Goal: Task Accomplishment & Management: Manage account settings

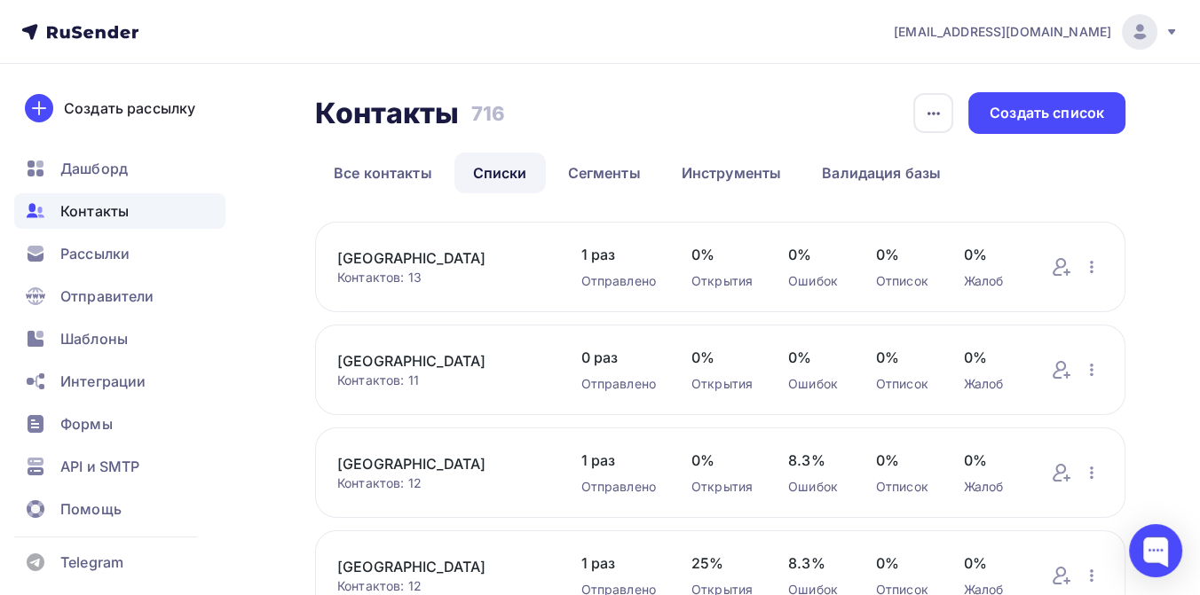
click at [110, 35] on icon at bounding box center [112, 32] width 11 height 12
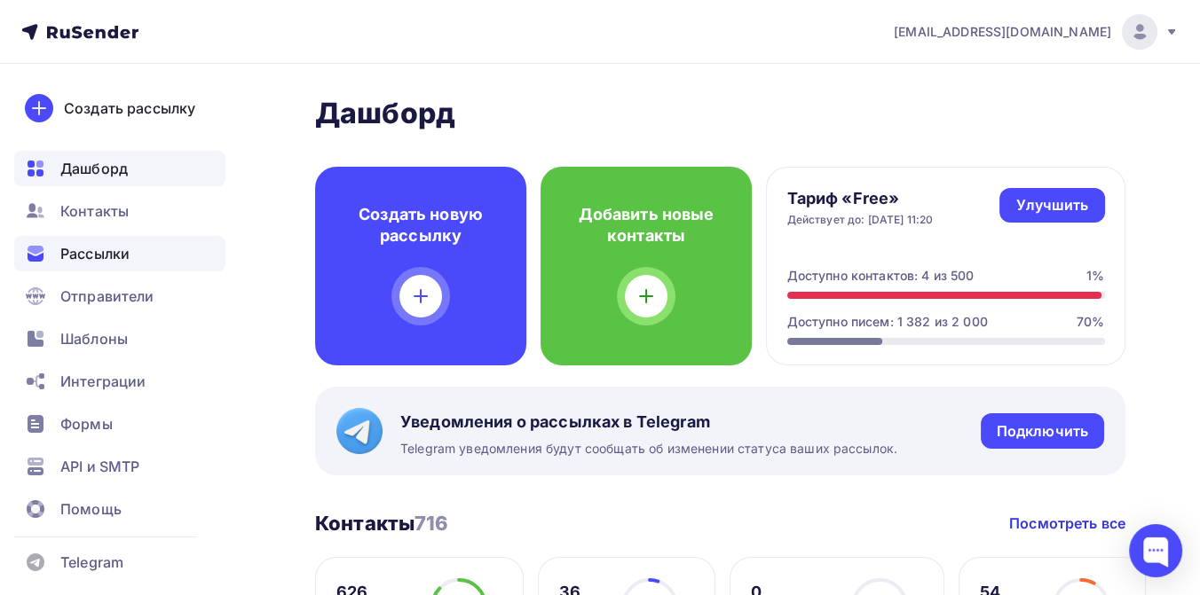
click at [88, 250] on span "Рассылки" at bounding box center [94, 253] width 69 height 21
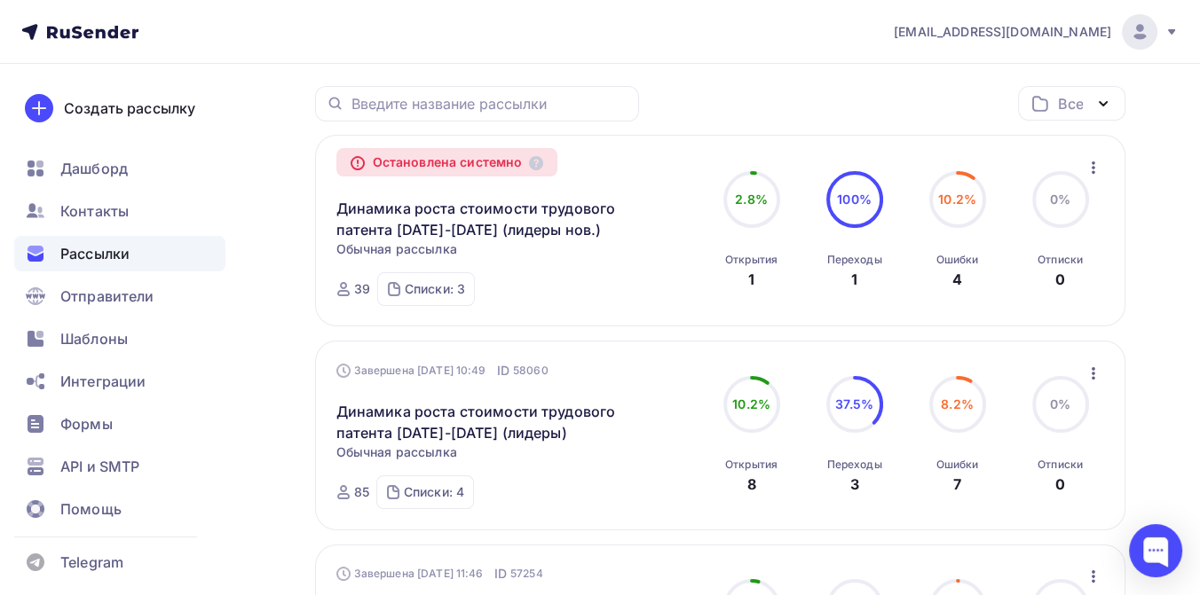
scroll to position [295, 0]
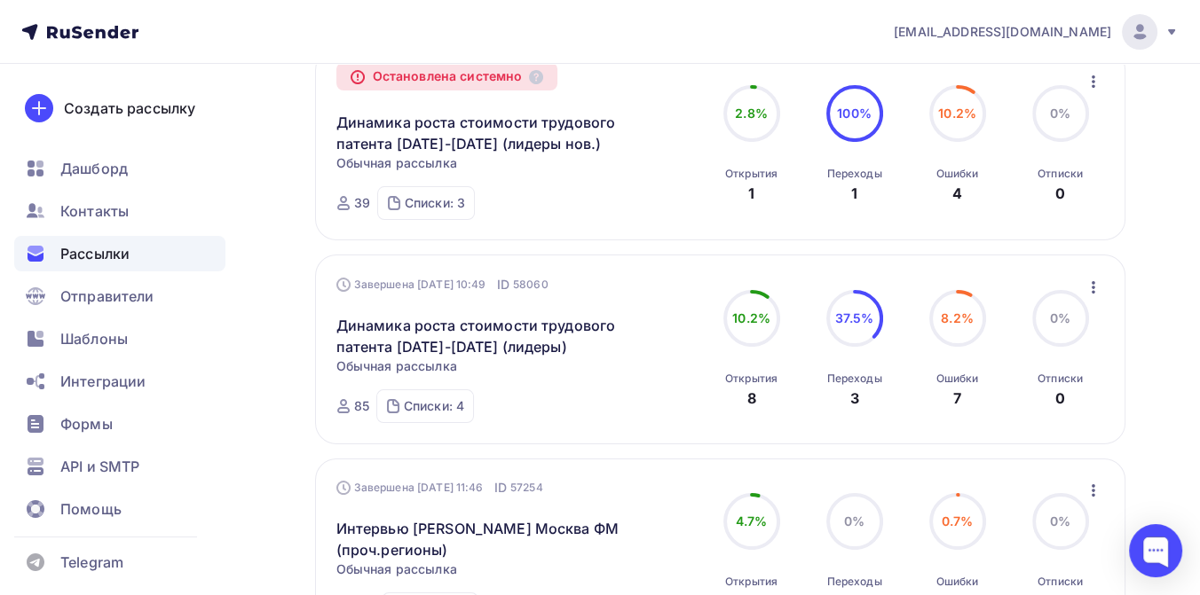
click at [1092, 287] on icon "button" at bounding box center [1093, 287] width 4 height 12
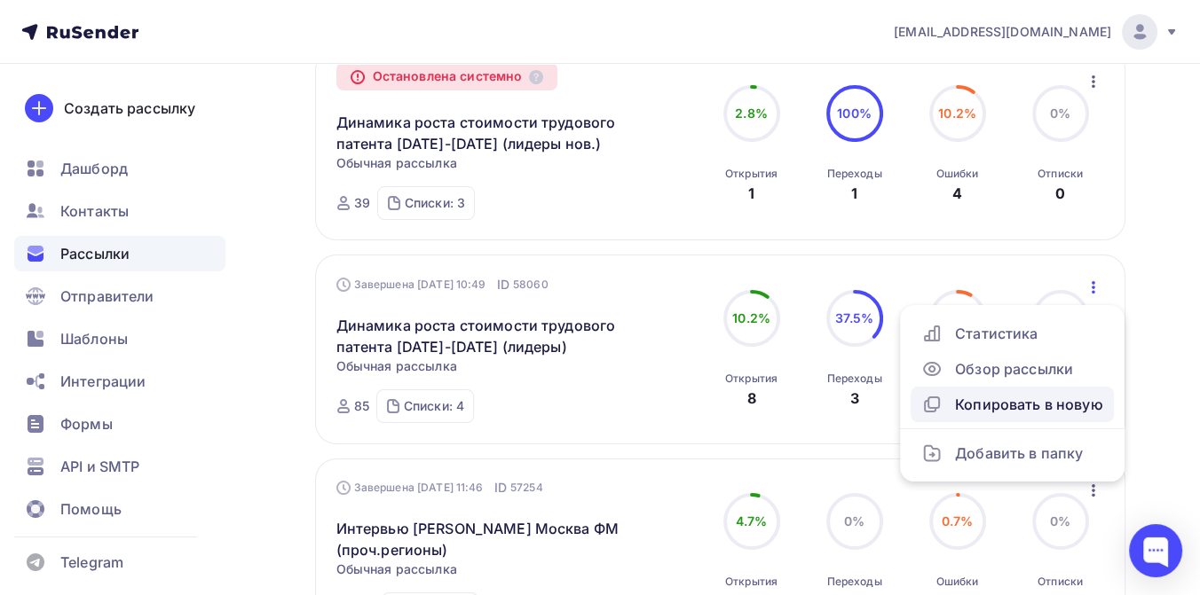
click at [1012, 398] on div "Копировать в новую" at bounding box center [1012, 404] width 182 height 21
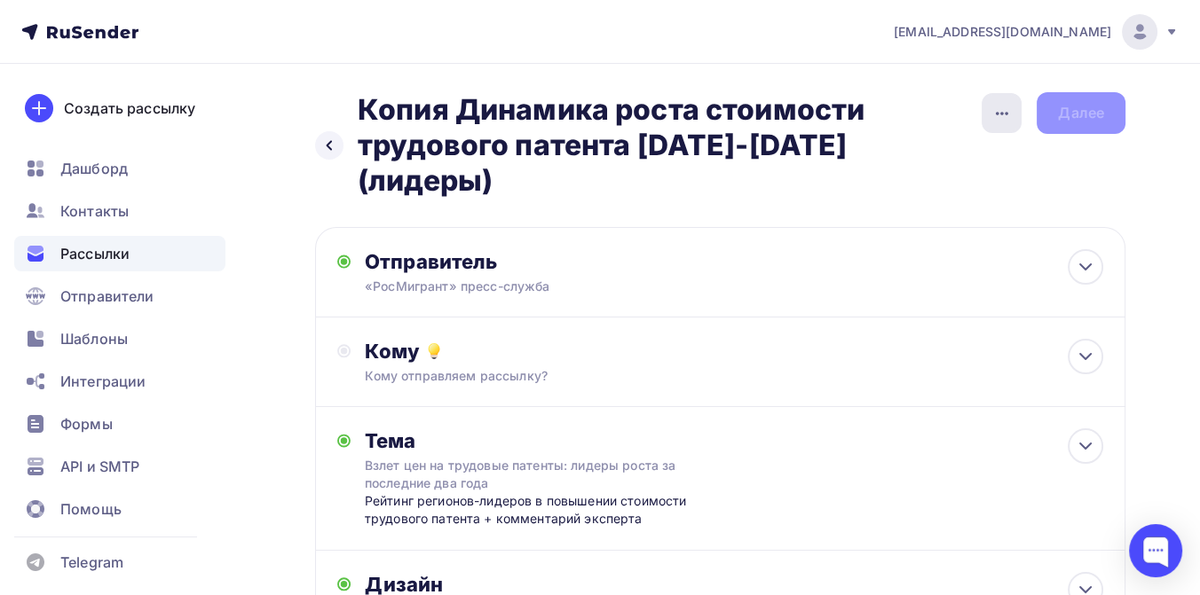
click at [996, 112] on icon "button" at bounding box center [1002, 114] width 12 height 4
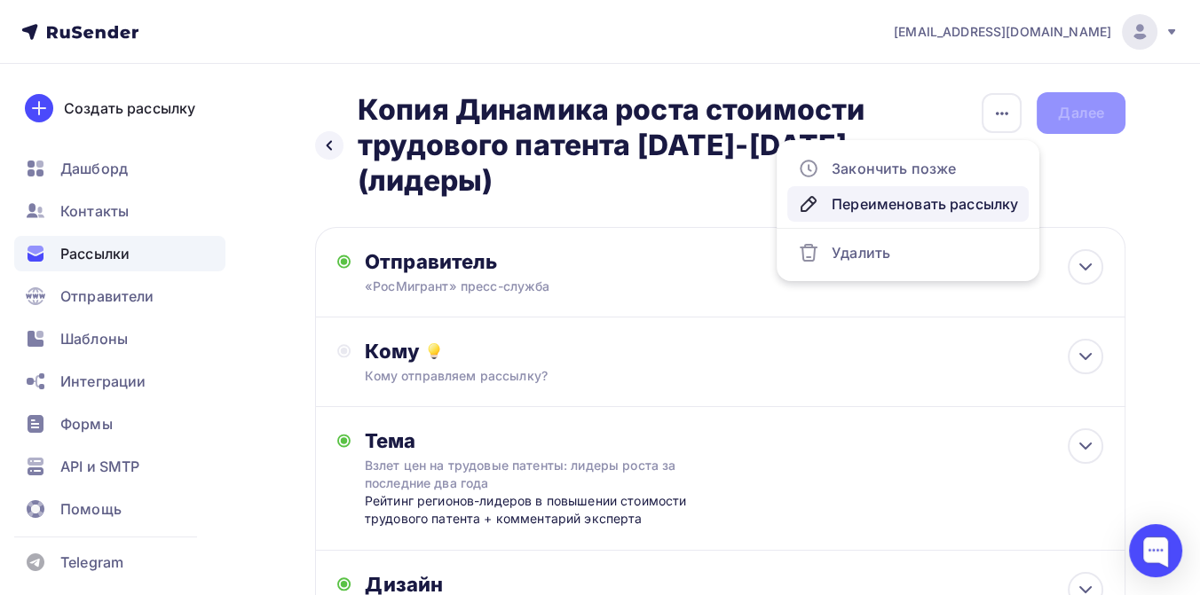
click at [925, 200] on div "Переименовать рассылку" at bounding box center [908, 203] width 220 height 21
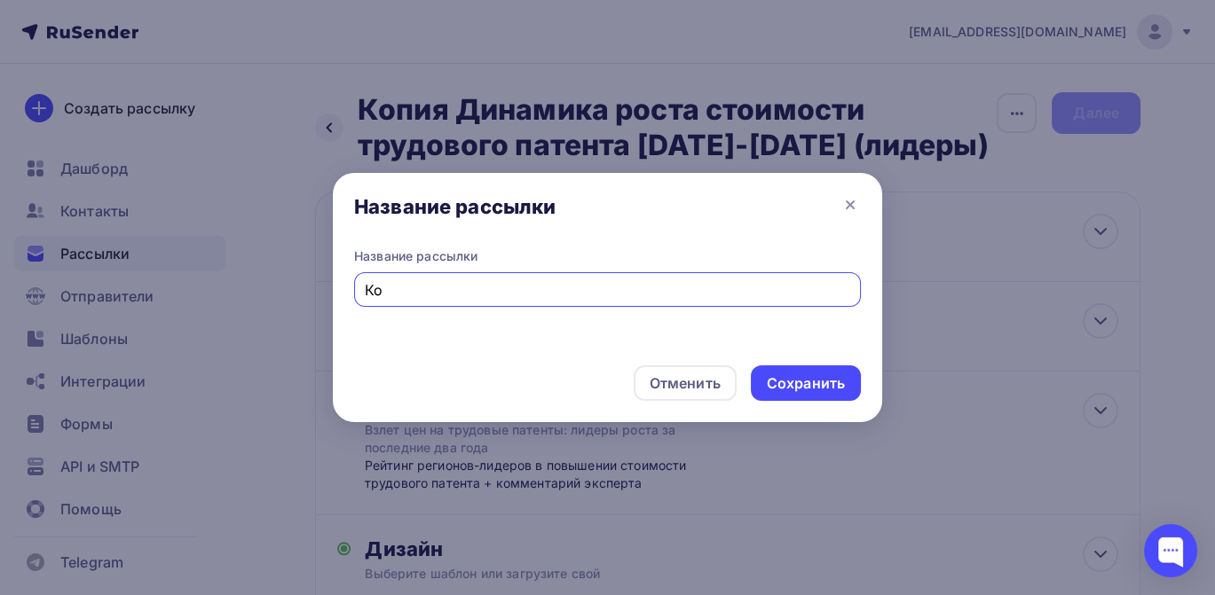
type input "[PERSON_NAME]"
type input "Соглашение с ДДН"
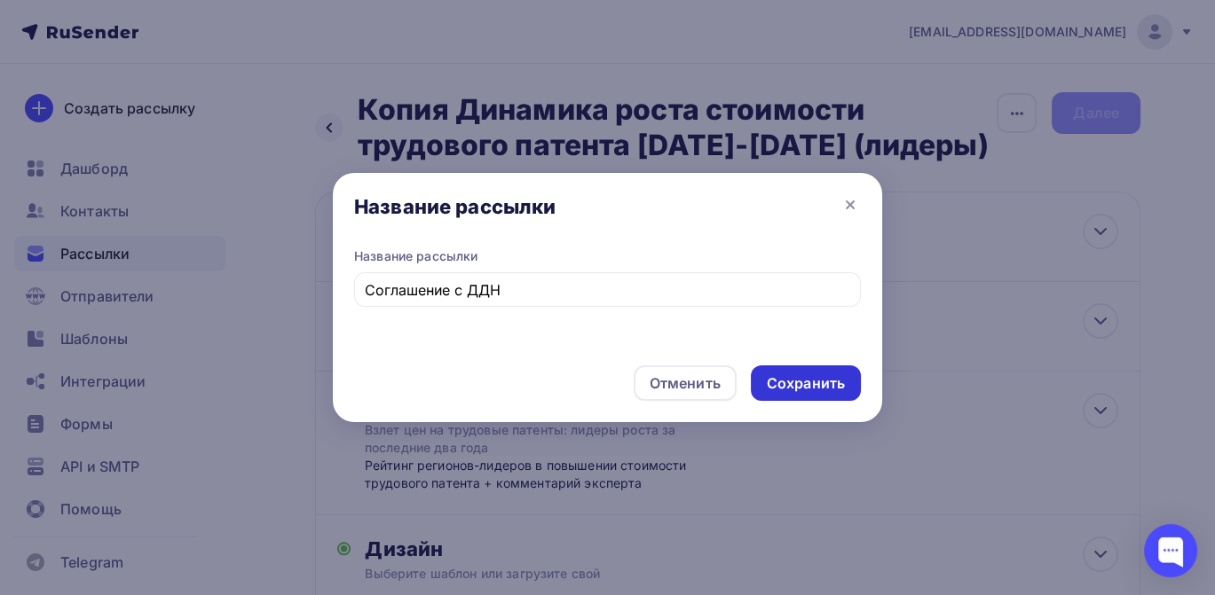
click at [826, 380] on div "Сохранить" at bounding box center [806, 384] width 78 height 20
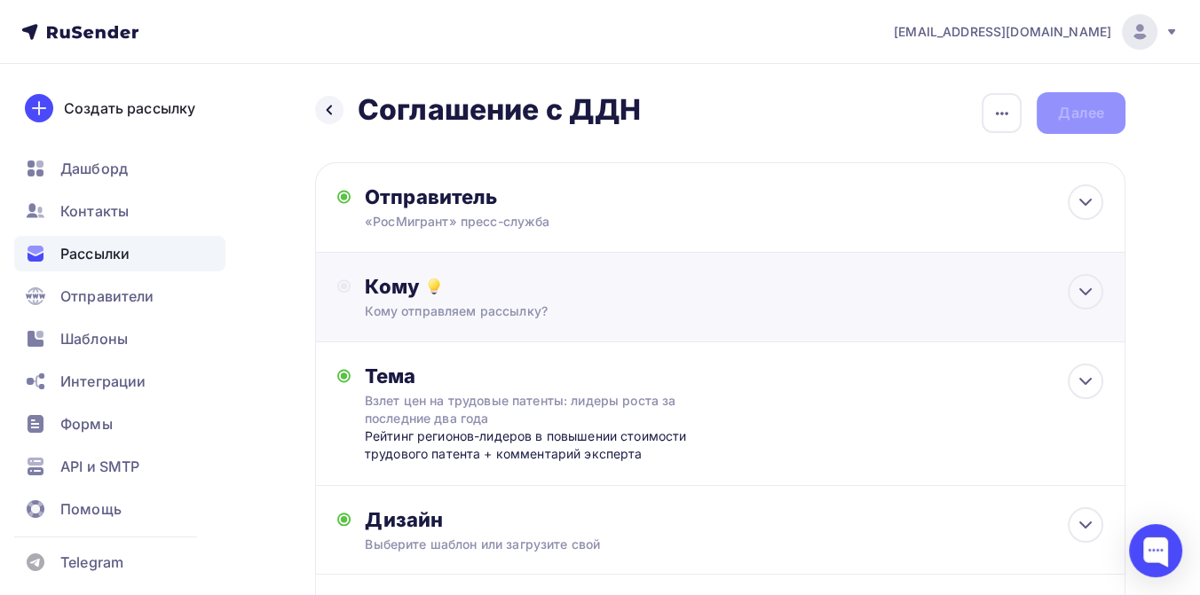
click at [499, 288] on div "Кому" at bounding box center [734, 286] width 738 height 25
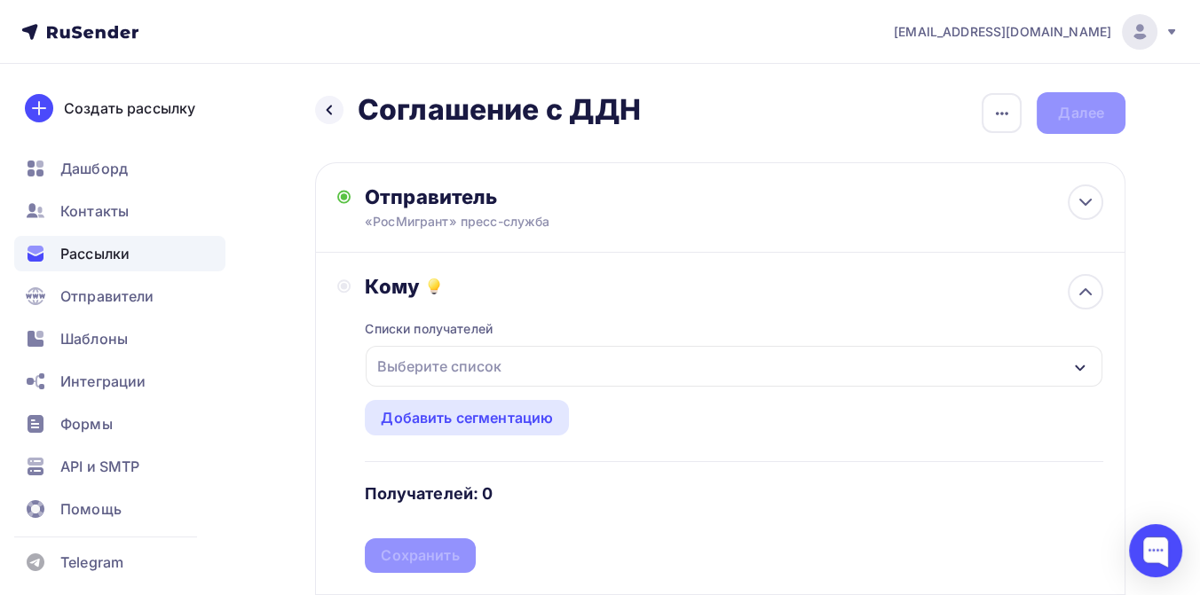
click at [483, 360] on div "Выберите список" at bounding box center [439, 366] width 138 height 32
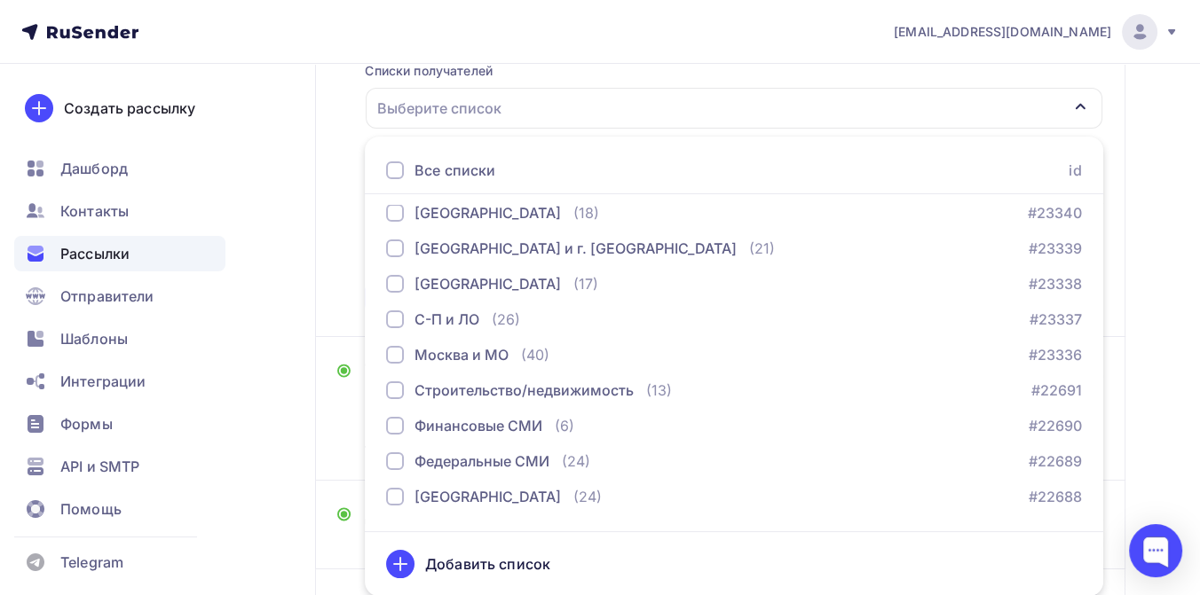
scroll to position [783, 0]
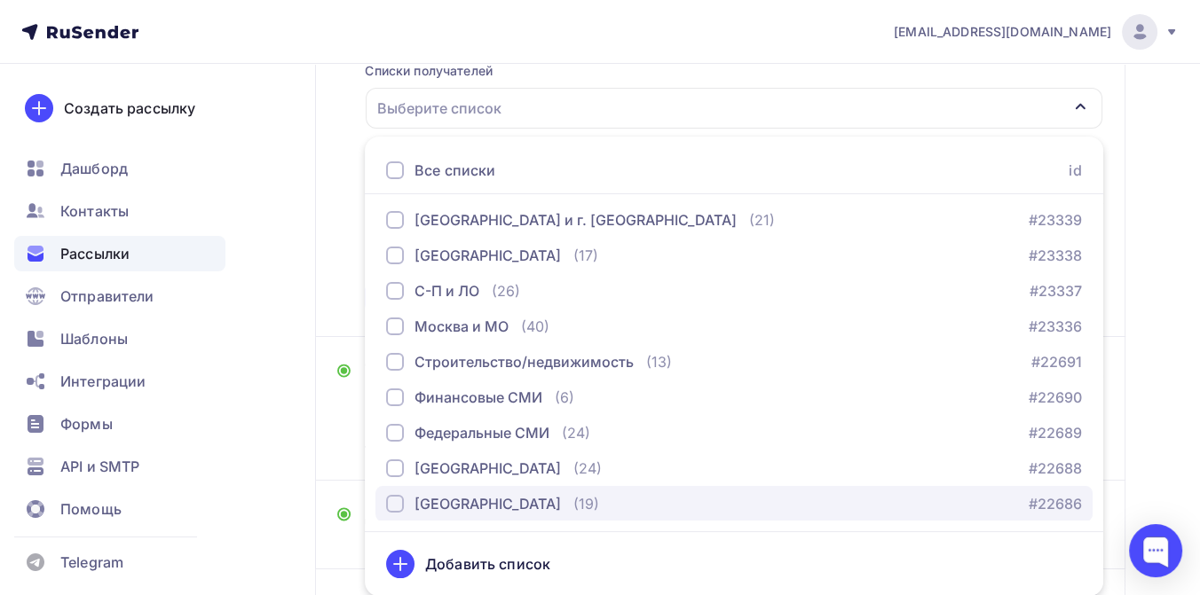
click at [500, 501] on div "[GEOGRAPHIC_DATA]" at bounding box center [487, 503] width 146 height 21
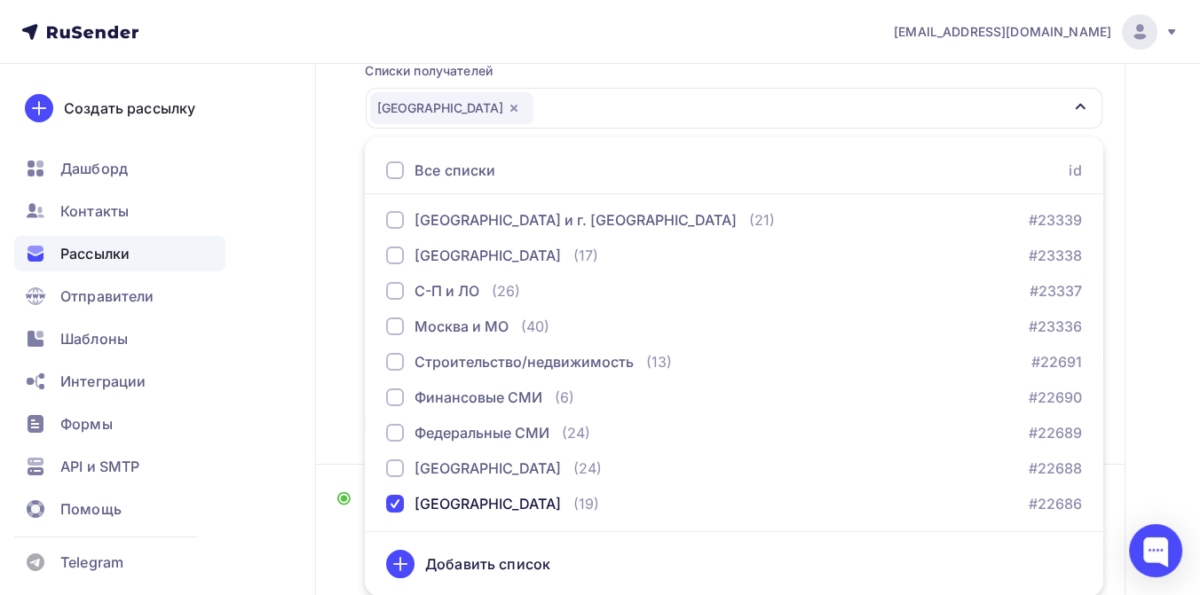
click at [1155, 260] on div "Назад Соглашение с ДДН Соглашение с ДДН Закончить позже Переименовать рассылку …" at bounding box center [600, 354] width 1200 height 1096
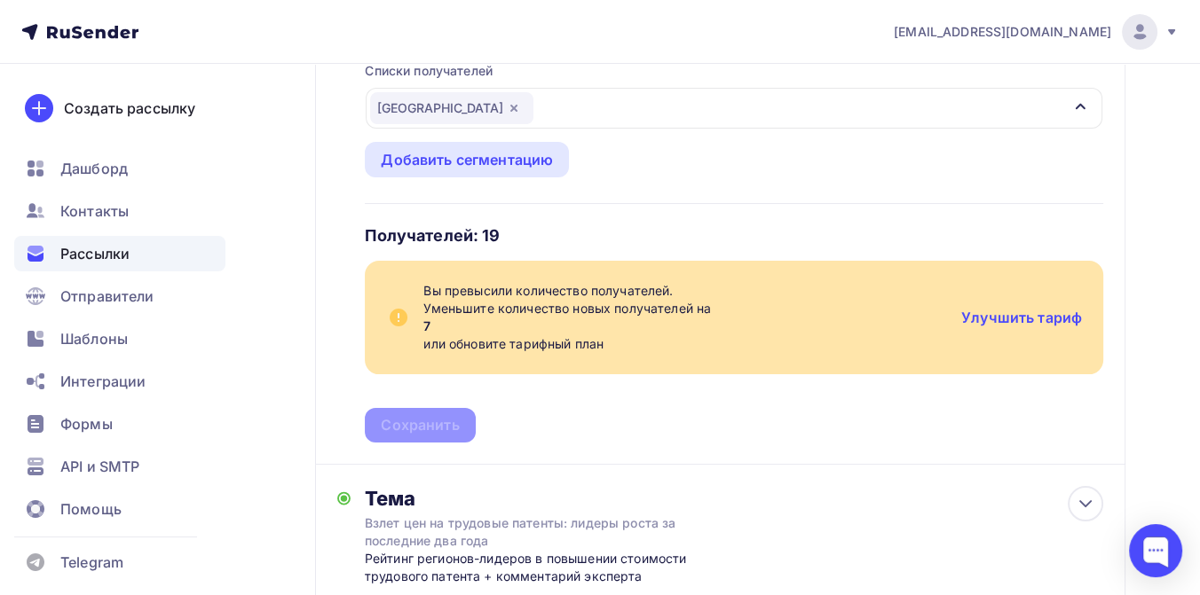
click at [94, 257] on span "Рассылки" at bounding box center [94, 253] width 69 height 21
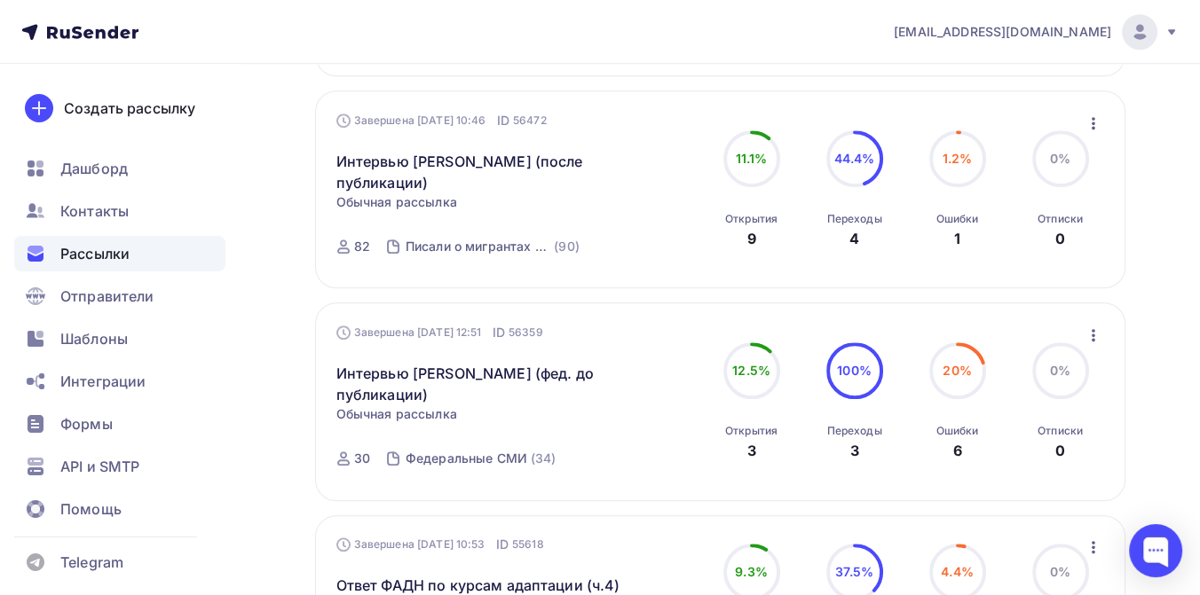
scroll to position [1630, 0]
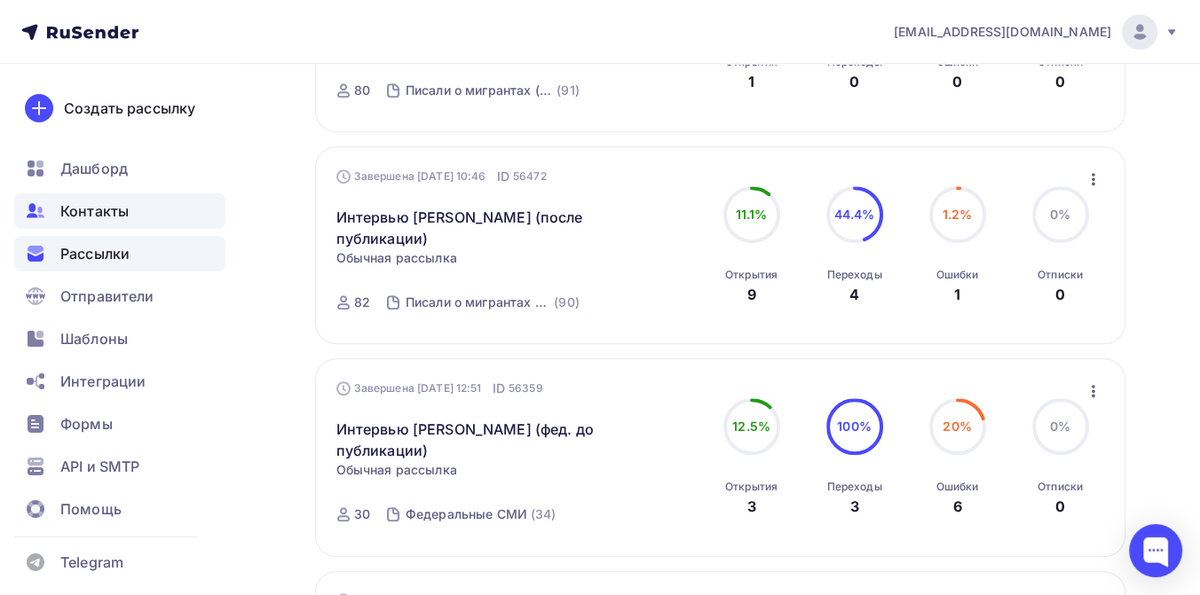
click at [129, 216] on div "Контакты" at bounding box center [119, 210] width 211 height 35
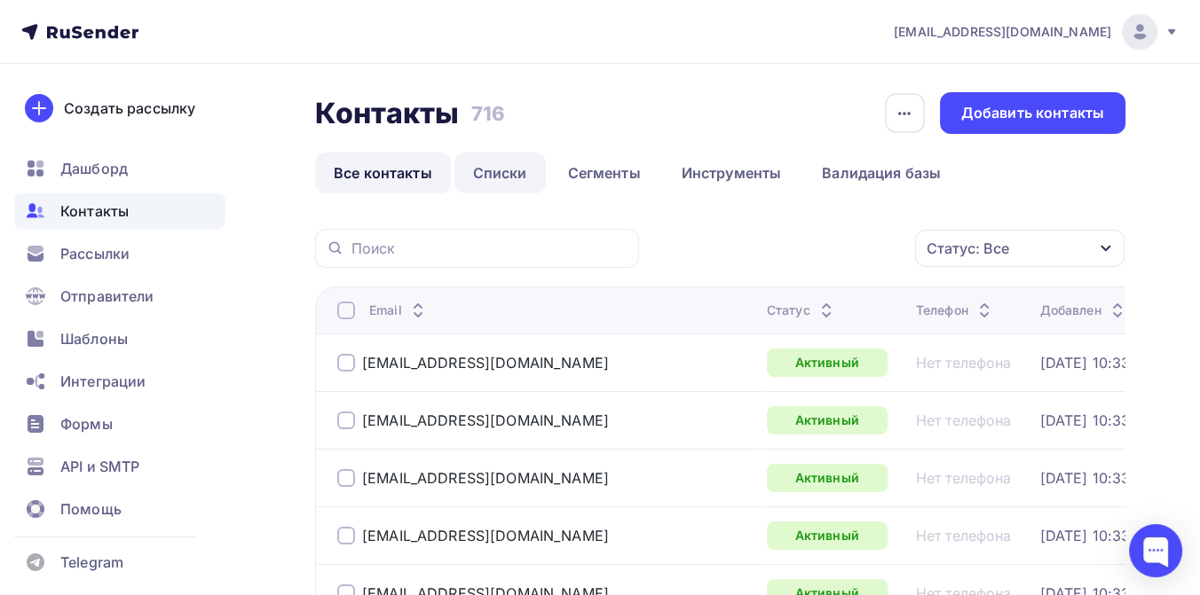
click at [509, 175] on link "Списки" at bounding box center [499, 173] width 91 height 41
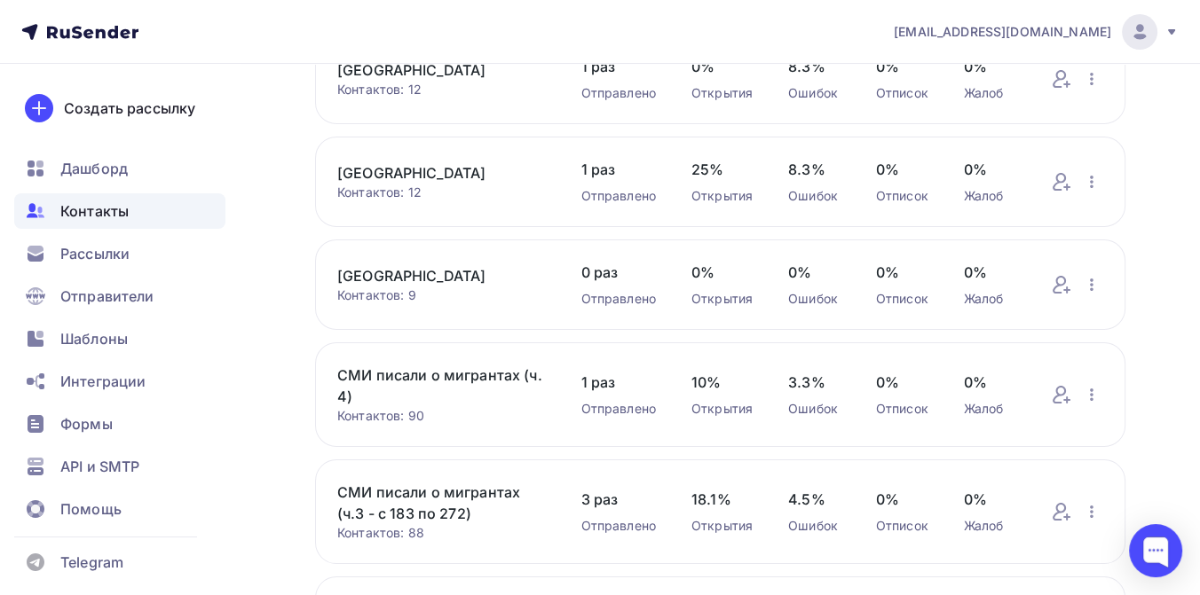
scroll to position [817, 0]
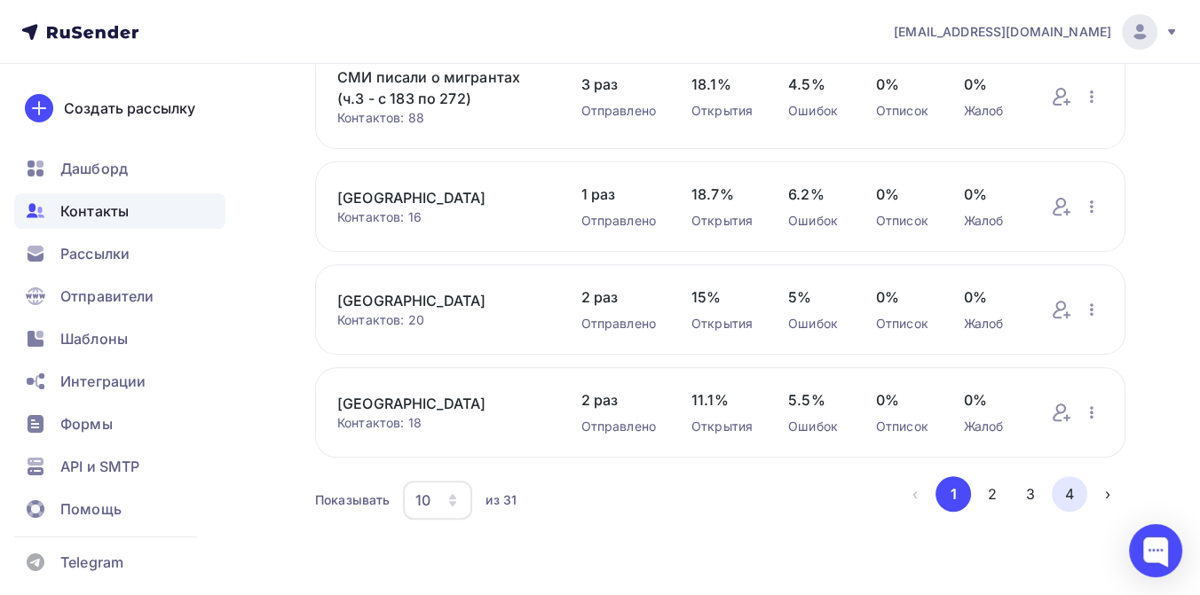
click at [1067, 496] on button "4" at bounding box center [1068, 493] width 35 height 35
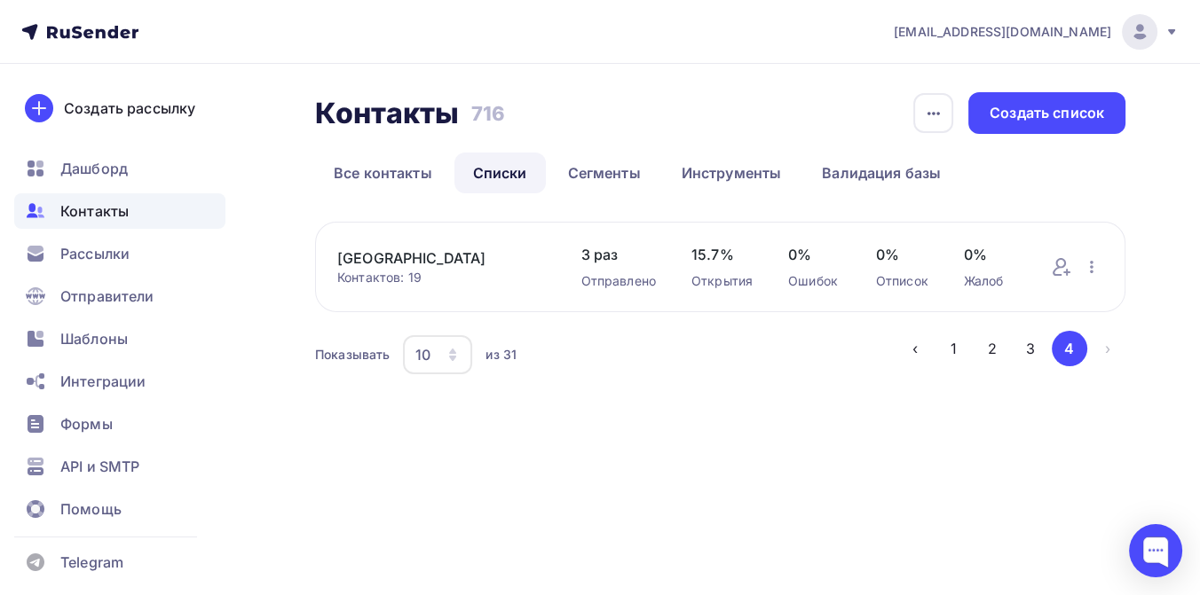
scroll to position [0, 0]
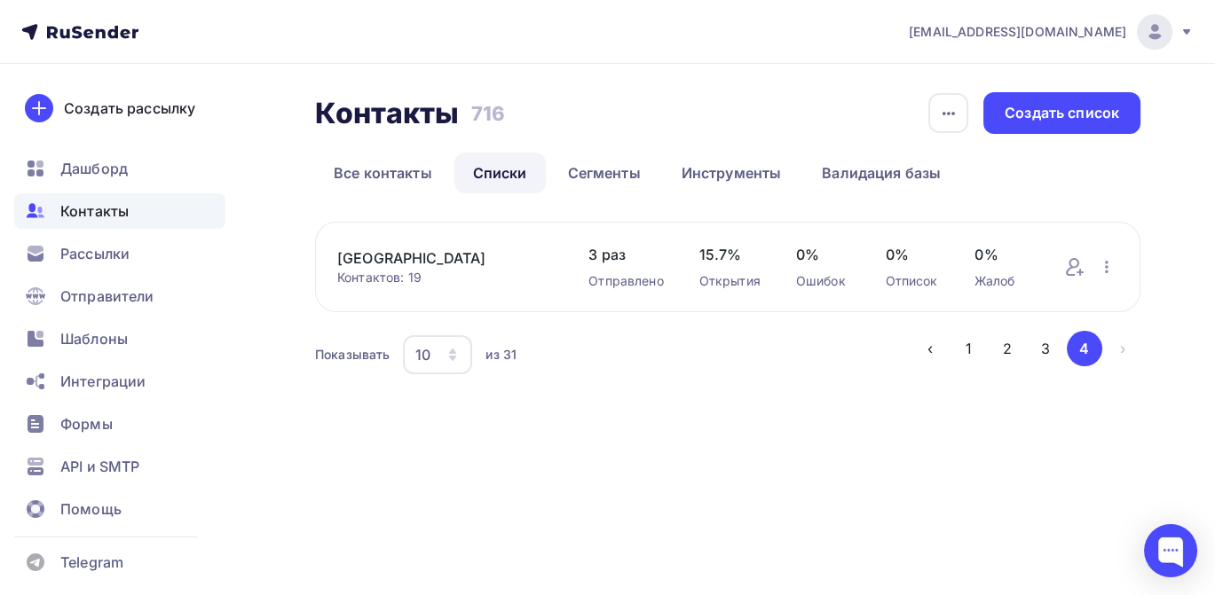
click at [425, 260] on link "[GEOGRAPHIC_DATA]" at bounding box center [445, 258] width 216 height 21
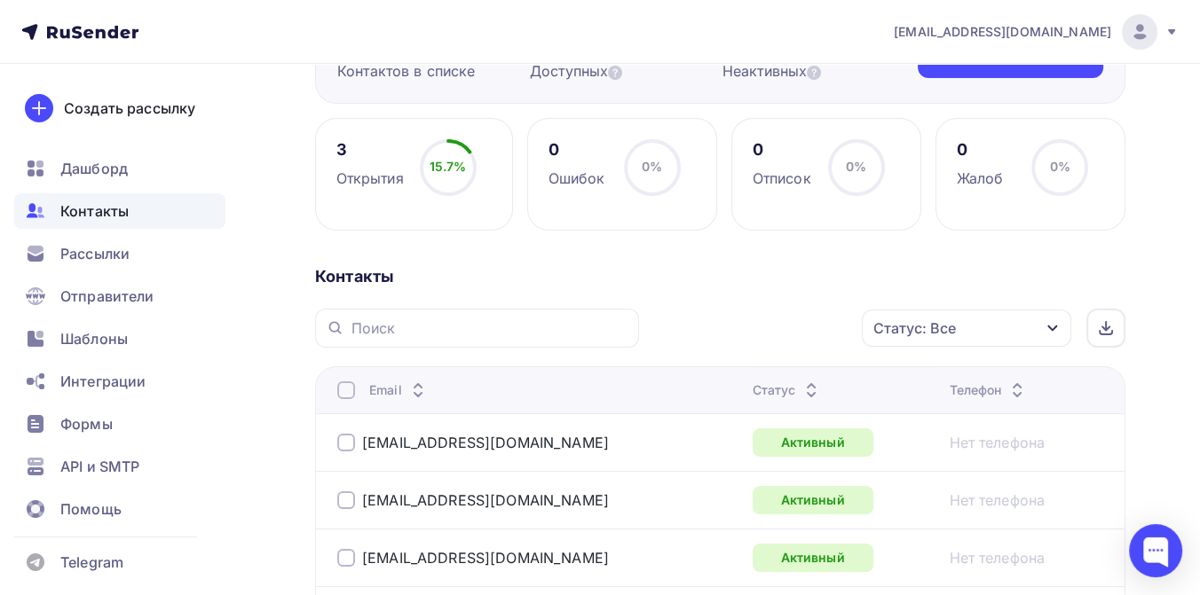
scroll to position [119, 0]
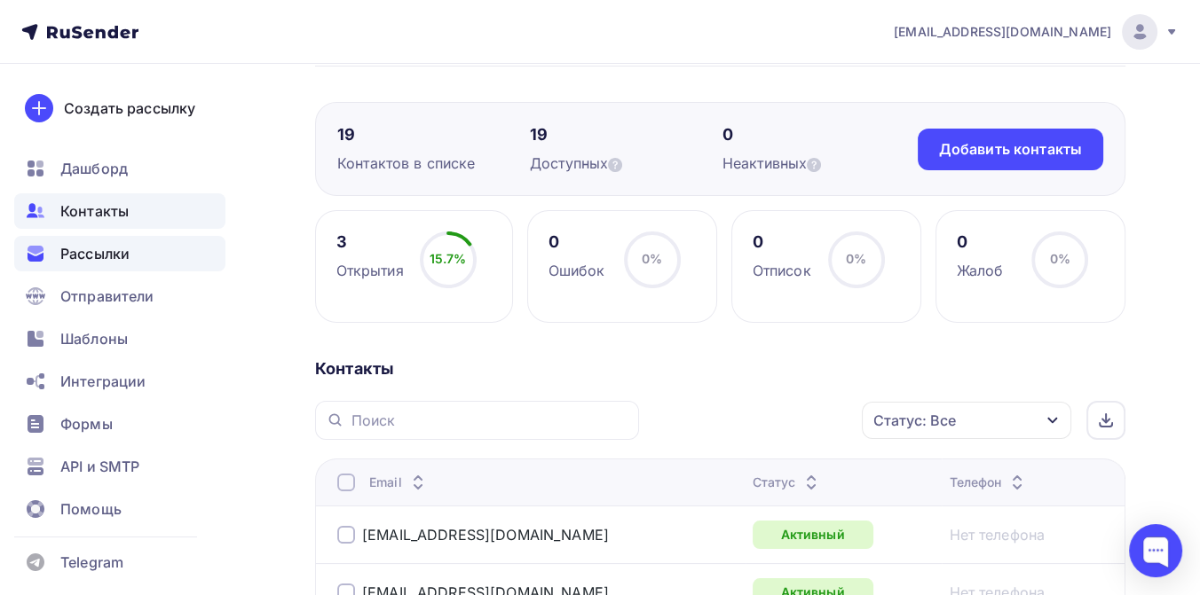
click at [64, 256] on span "Рассылки" at bounding box center [94, 253] width 69 height 21
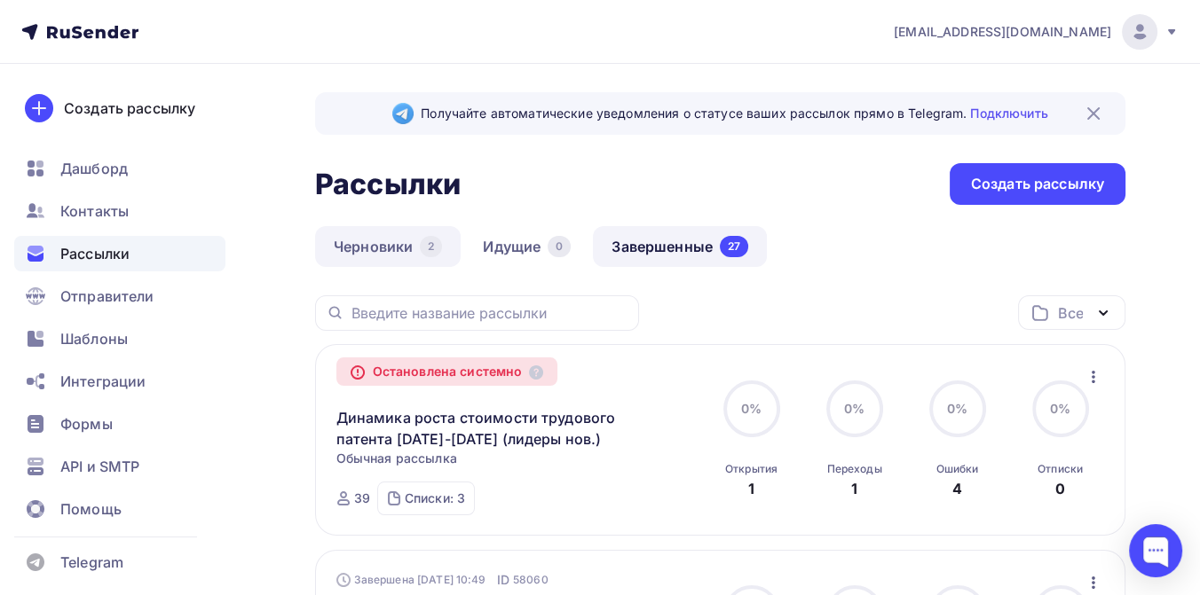
click at [394, 231] on link "Черновики 2" at bounding box center [388, 246] width 146 height 41
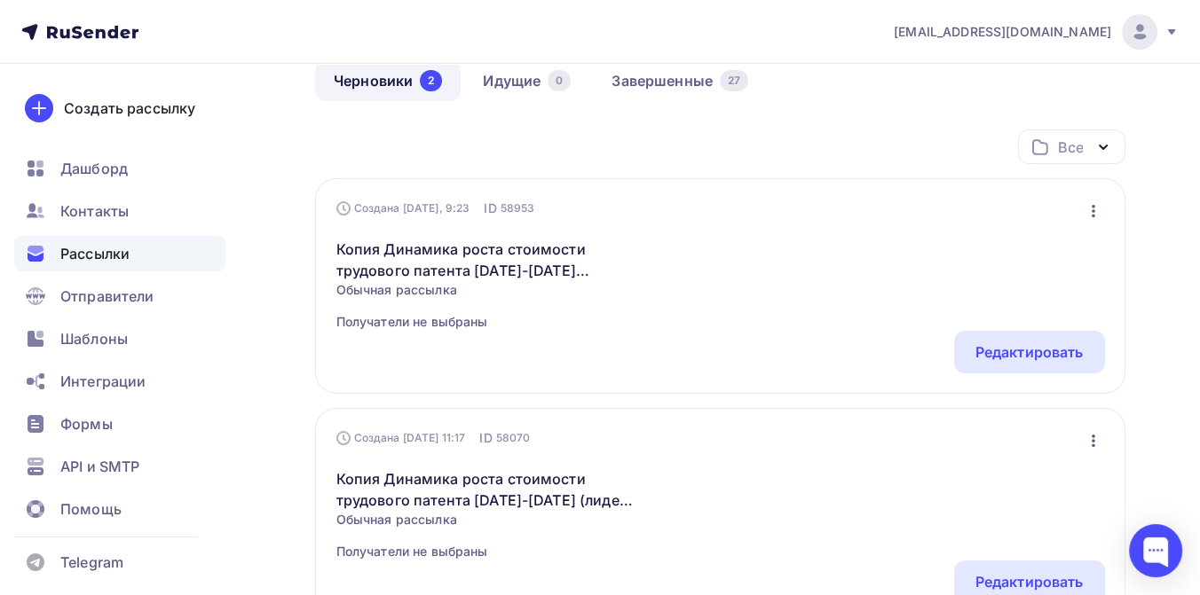
scroll to position [197, 0]
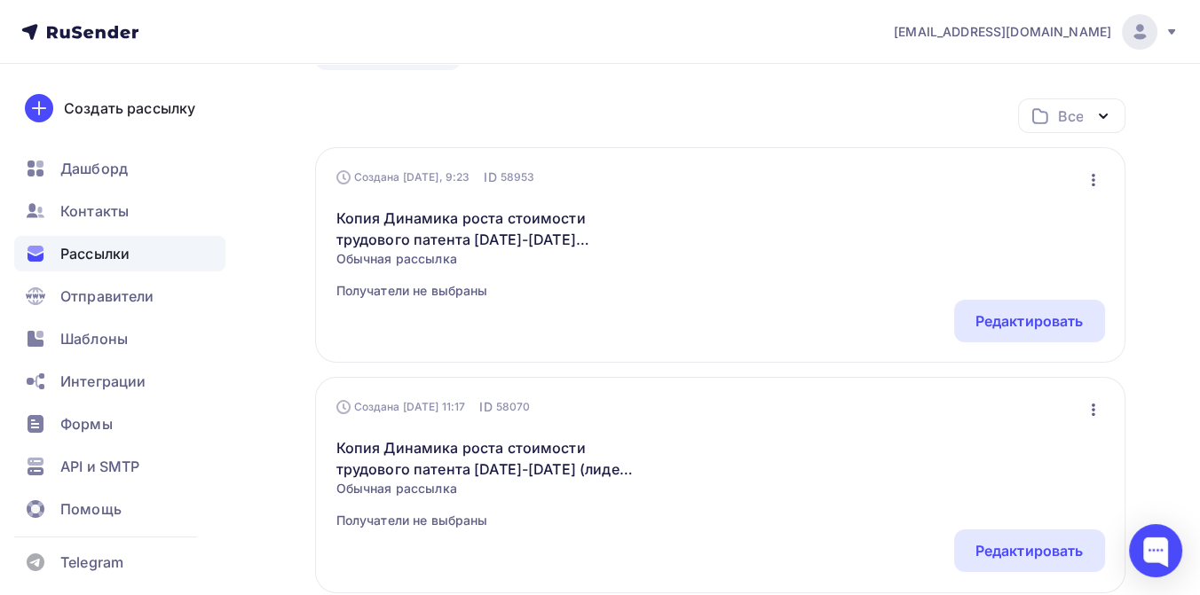
click at [1090, 173] on icon "button" at bounding box center [1092, 179] width 21 height 21
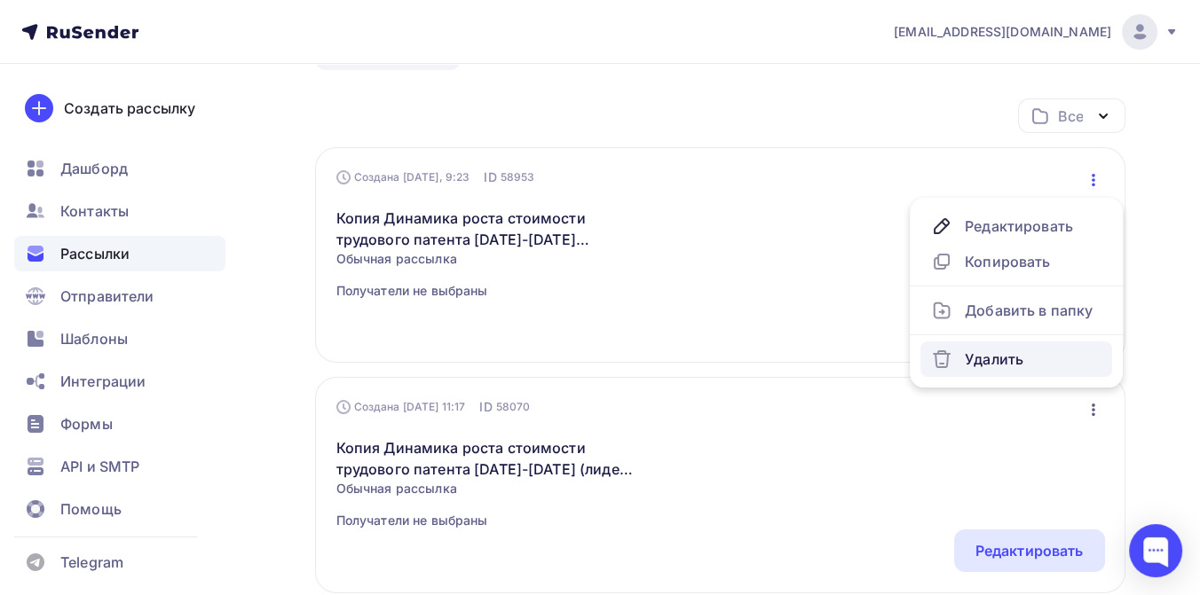
click at [1016, 357] on div "Удалить" at bounding box center [1016, 359] width 170 height 21
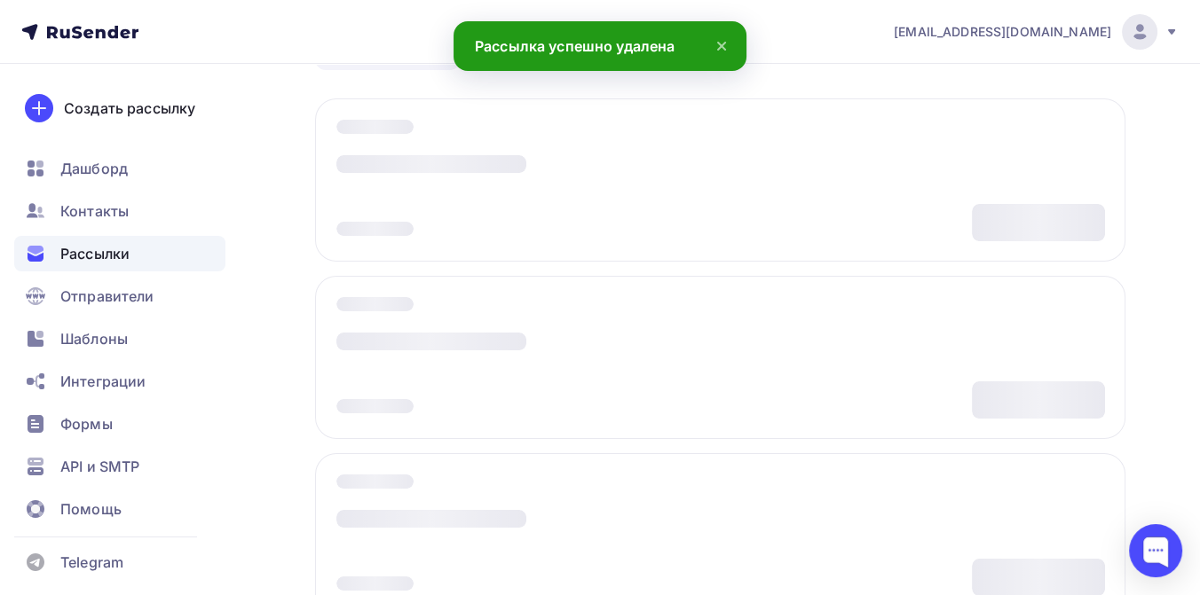
scroll to position [179, 0]
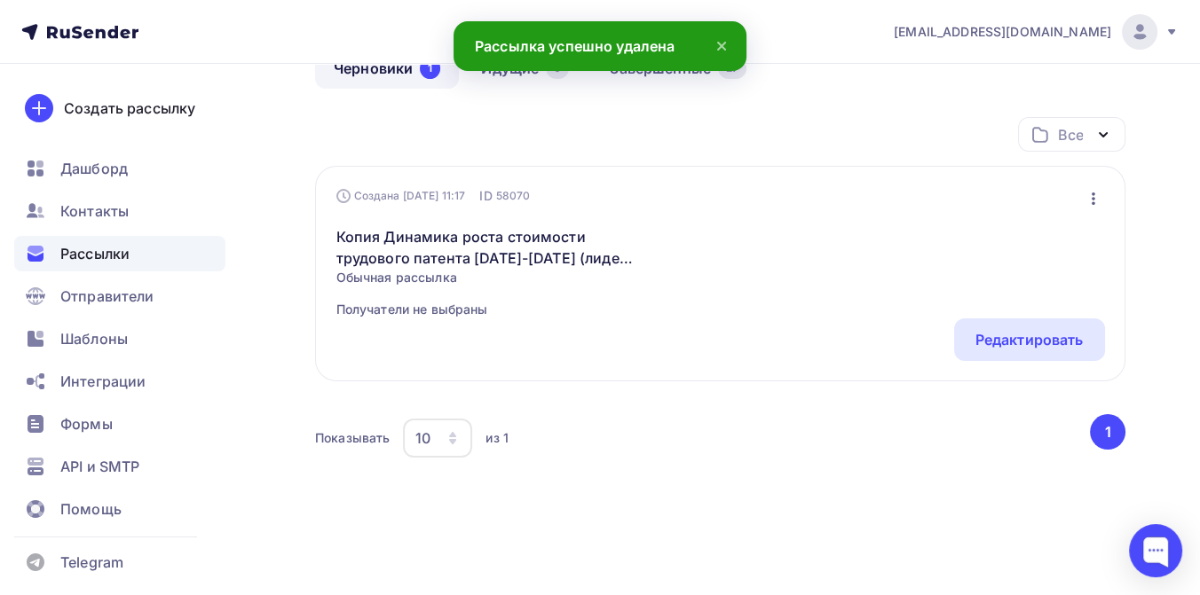
click at [1094, 192] on icon "button" at bounding box center [1092, 198] width 21 height 21
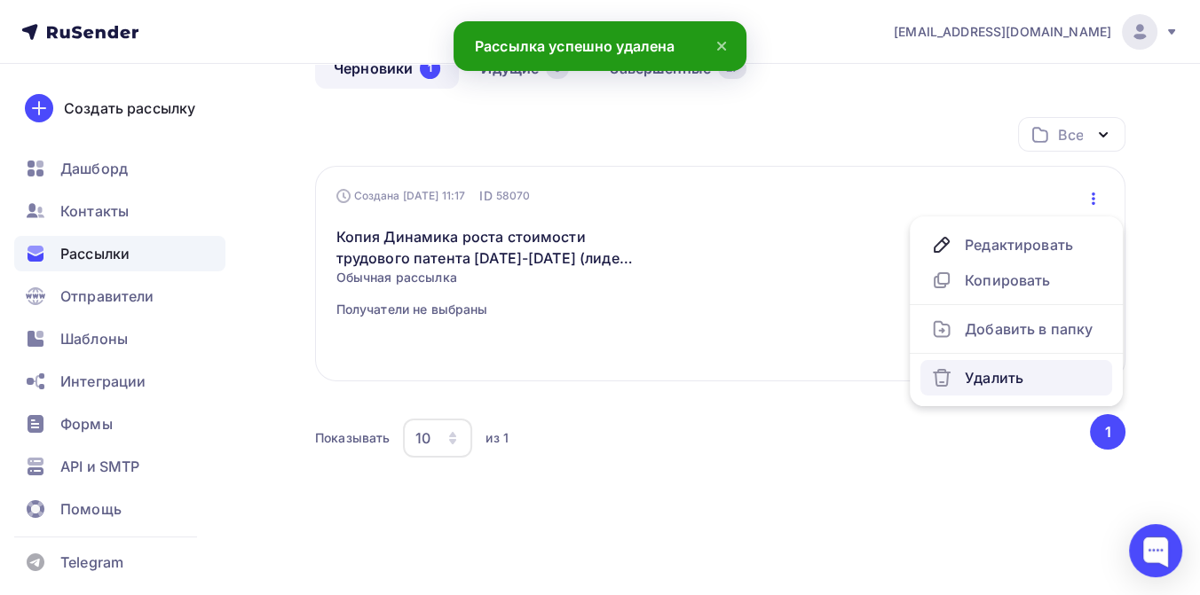
click at [1004, 373] on div "Удалить" at bounding box center [1016, 377] width 170 height 21
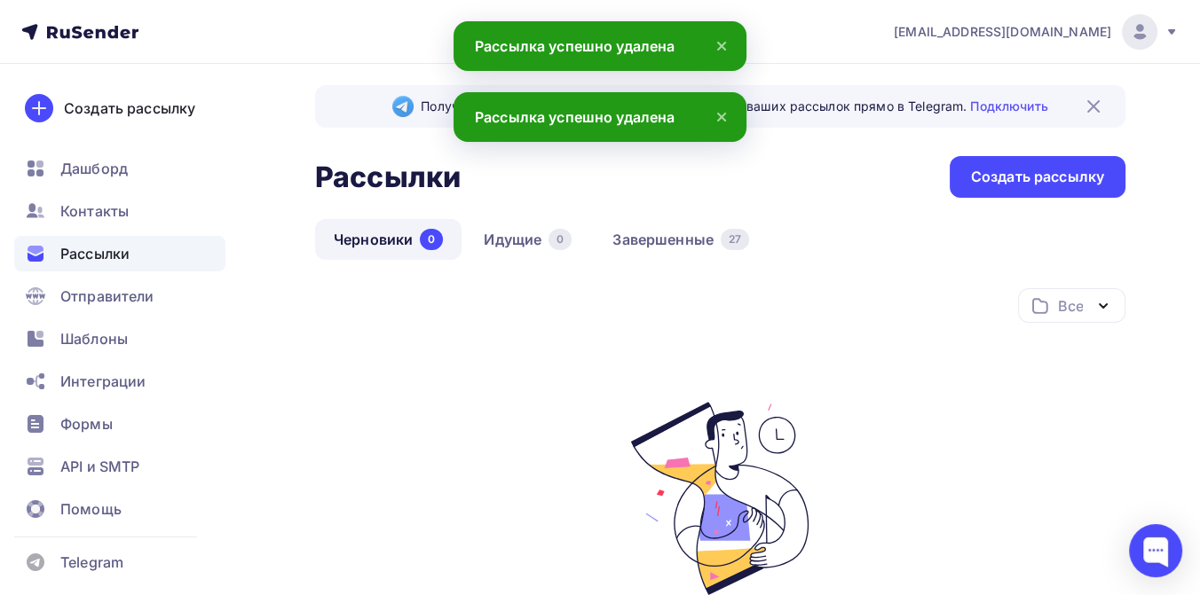
scroll to position [0, 0]
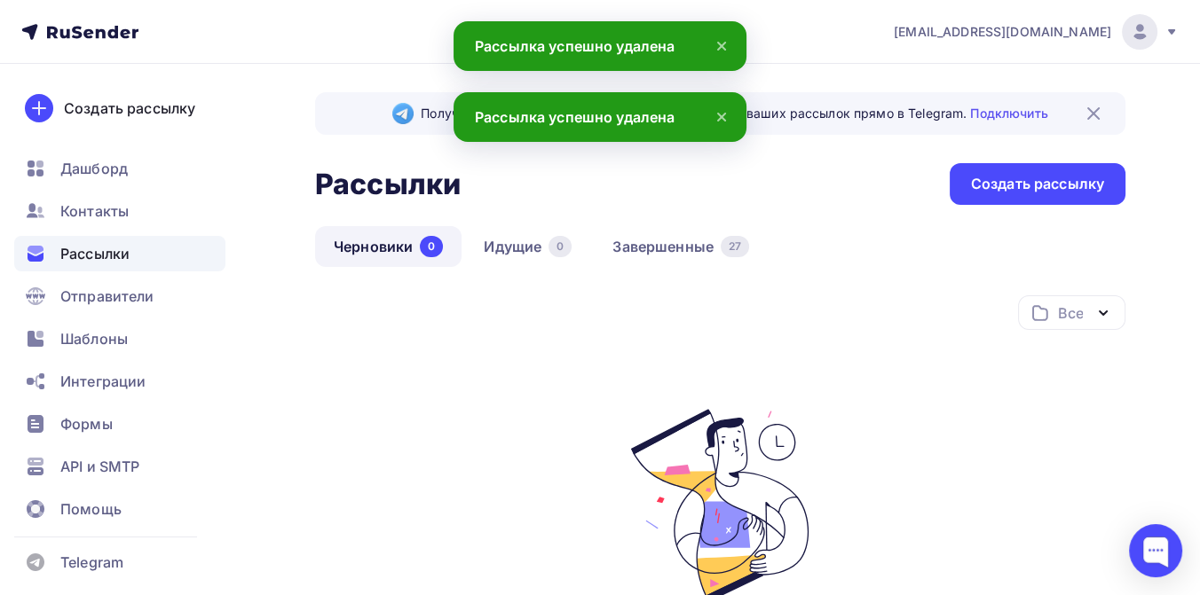
click at [91, 246] on span "Рассылки" at bounding box center [94, 253] width 69 height 21
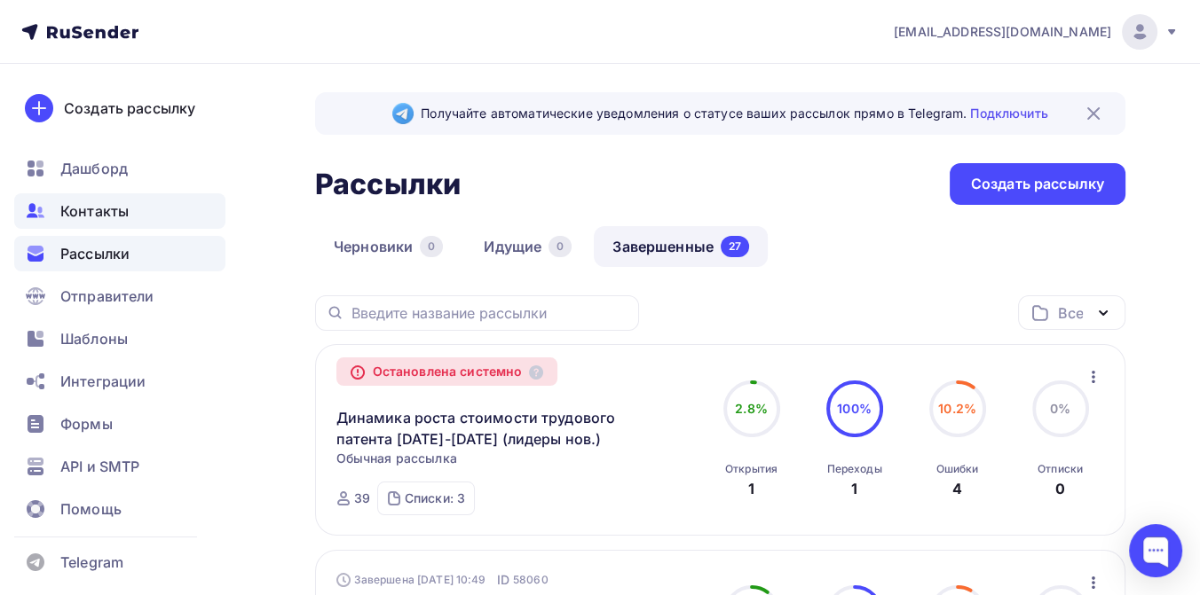
click at [114, 215] on span "Контакты" at bounding box center [94, 211] width 68 height 21
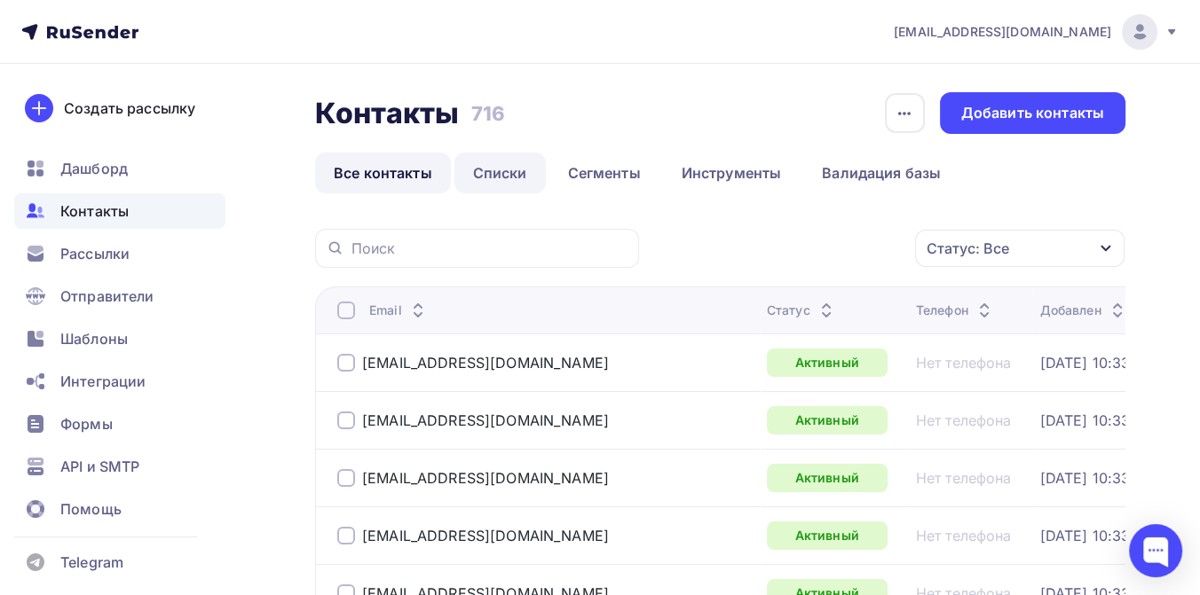
click at [482, 173] on link "Списки" at bounding box center [499, 173] width 91 height 41
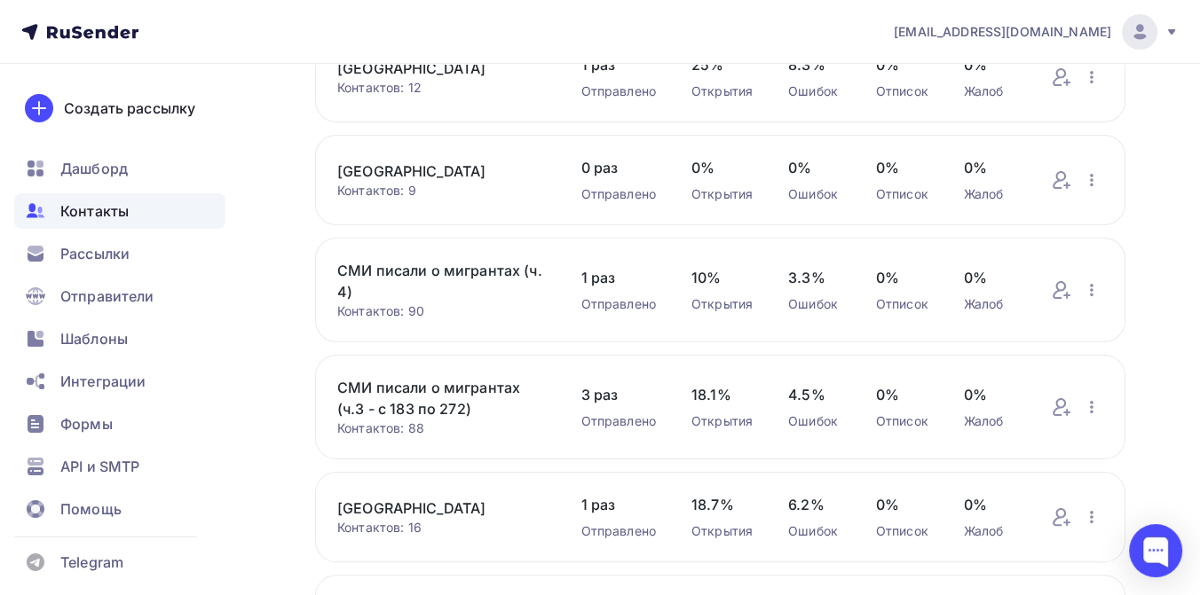
scroll to position [817, 0]
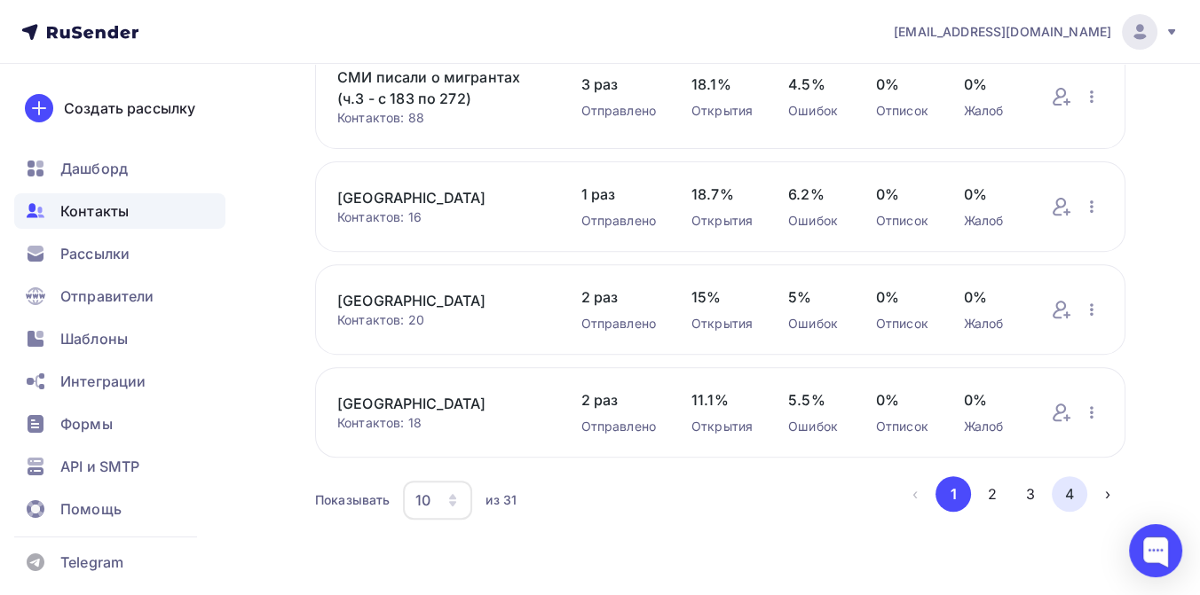
click at [1057, 486] on button "4" at bounding box center [1068, 493] width 35 height 35
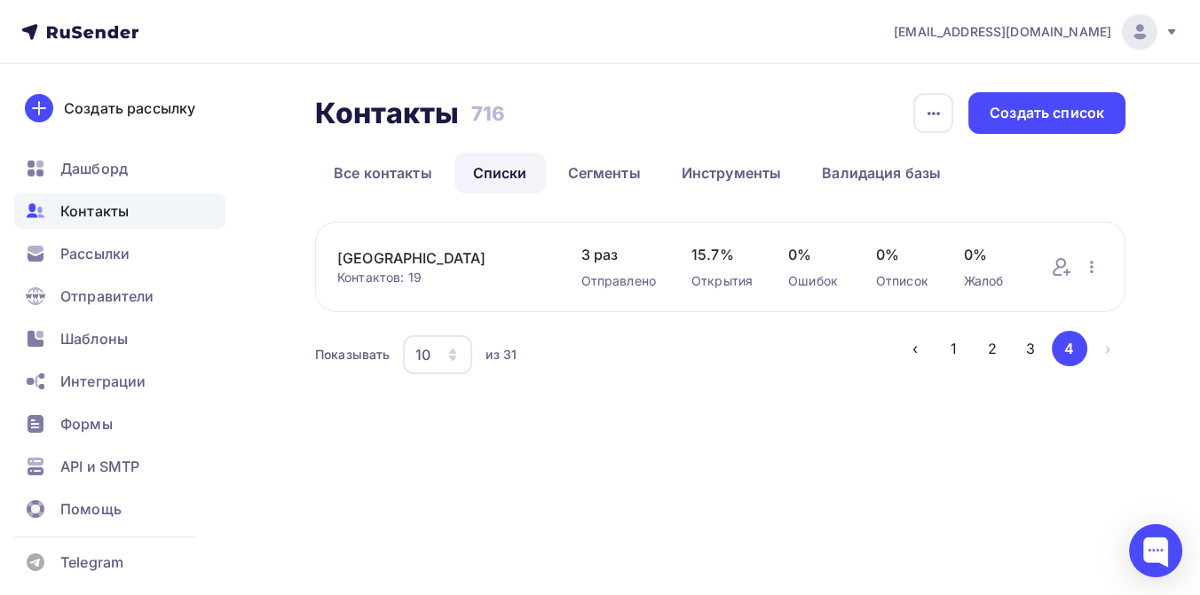
scroll to position [0, 0]
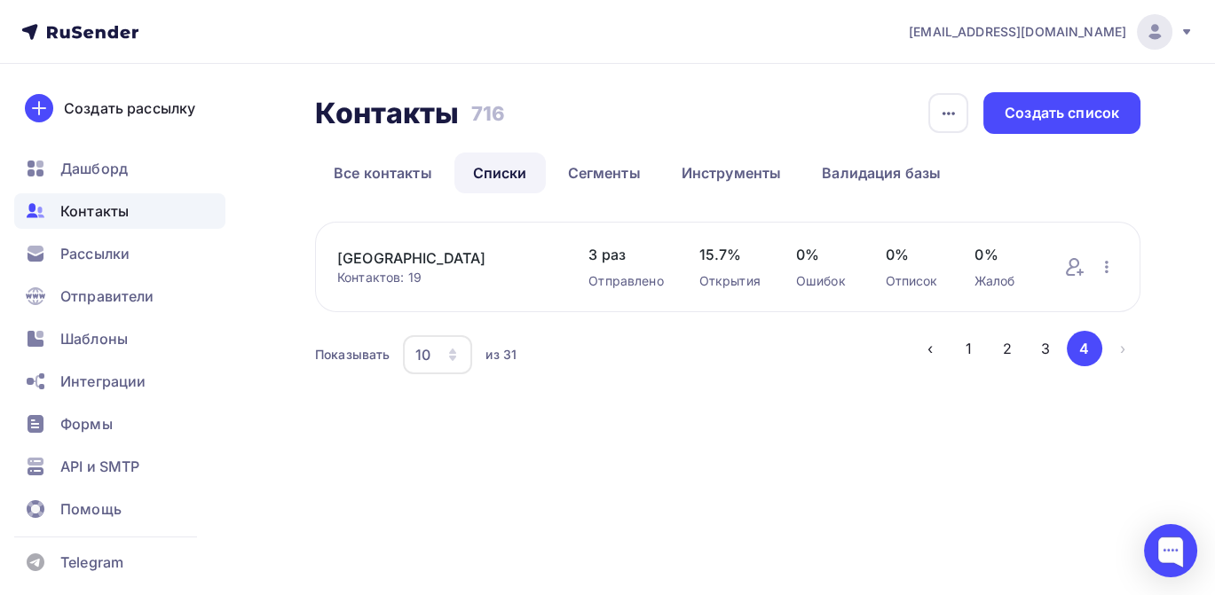
click at [467, 255] on link "[GEOGRAPHIC_DATA]" at bounding box center [445, 258] width 216 height 21
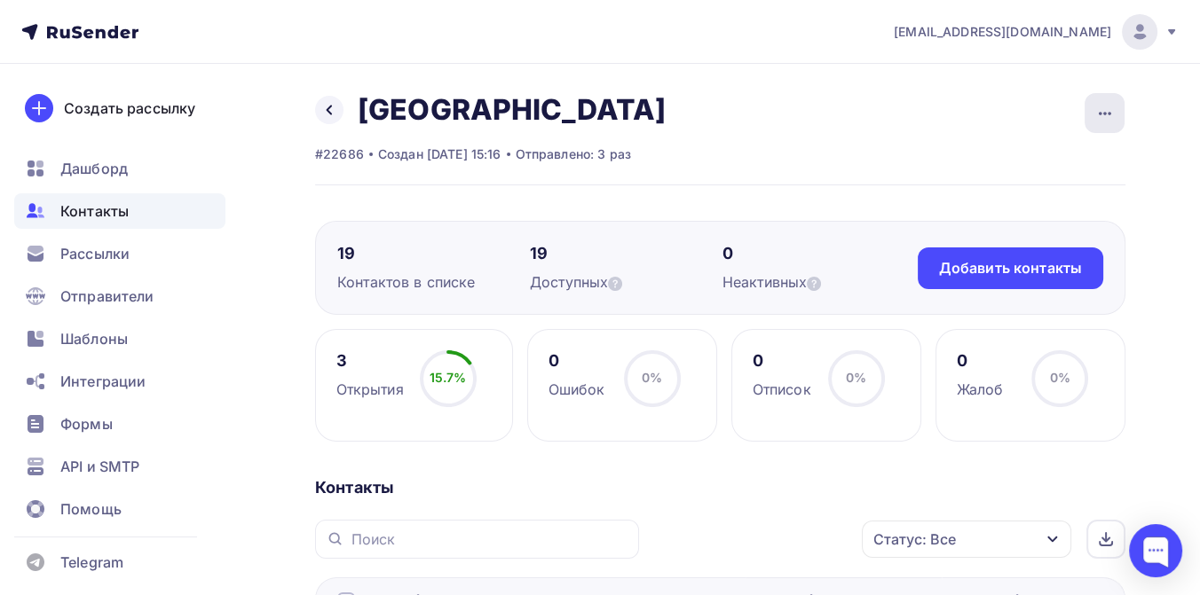
click at [1110, 118] on icon "button" at bounding box center [1104, 113] width 21 height 21
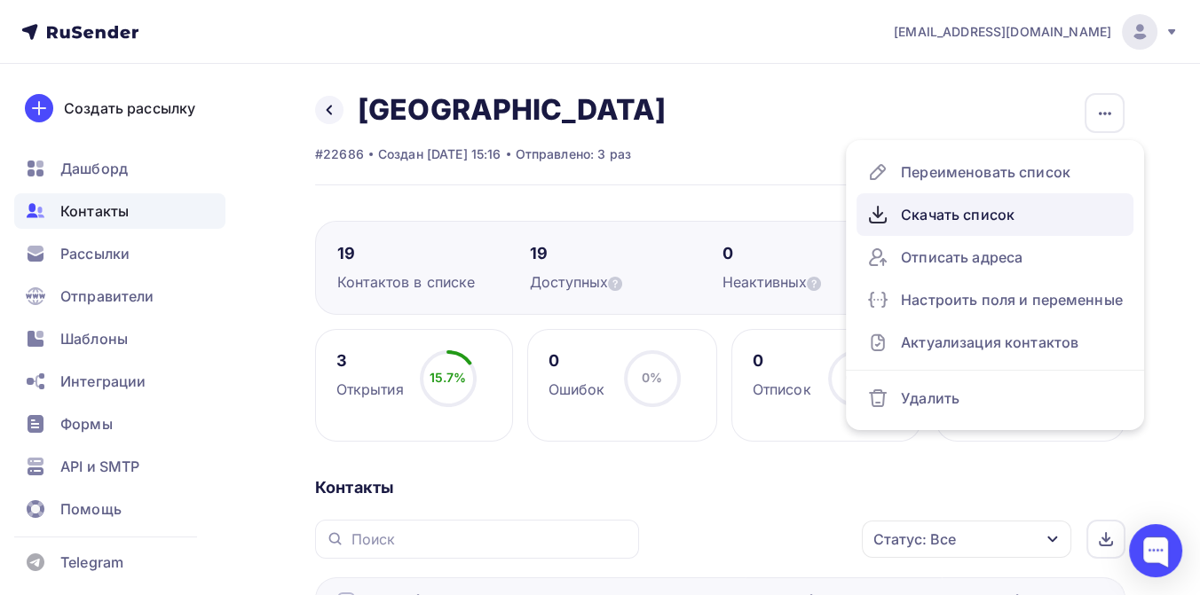
click at [975, 209] on div "Скачать список" at bounding box center [995, 215] width 256 height 28
